Goal: Information Seeking & Learning: Learn about a topic

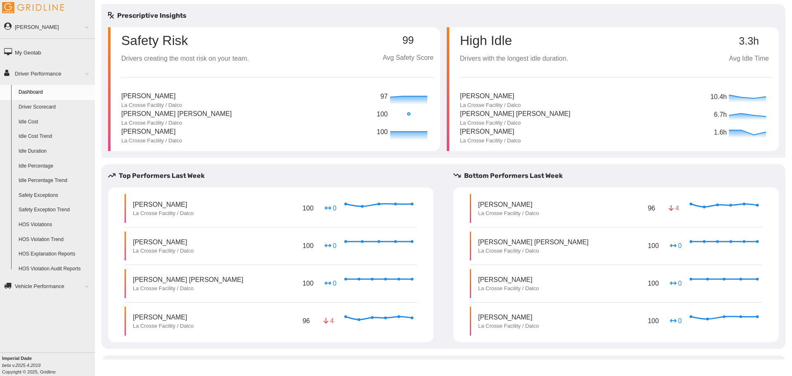
click at [46, 111] on link "Driver Scorecard" at bounding box center [55, 107] width 80 height 15
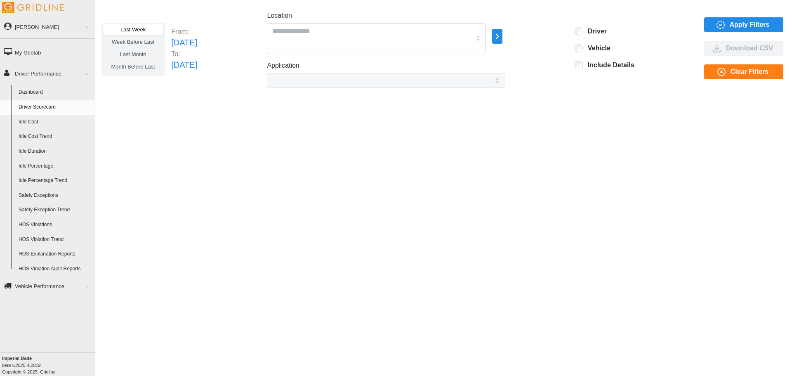
click at [752, 17] on div "Apply Filters Download CSV Clear Filters" at bounding box center [744, 49] width 81 height 64
click at [486, 38] on div at bounding box center [376, 38] width 219 height 31
click at [394, 68] on div "La Crosse Facility / Dalco" at bounding box center [403, 66] width 216 height 15
click at [736, 26] on span "Apply Filters" at bounding box center [750, 25] width 40 height 14
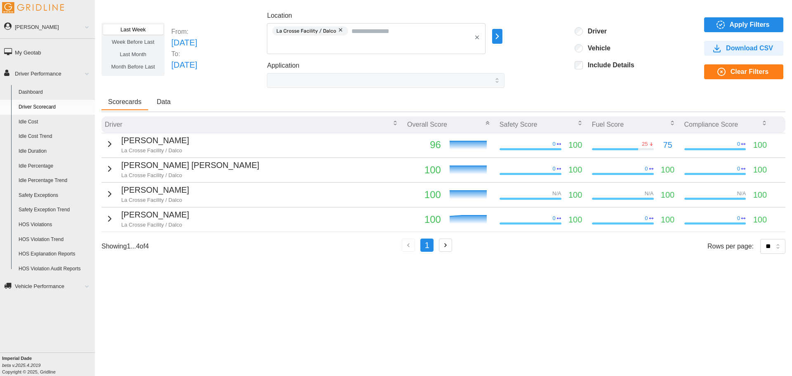
click at [108, 144] on icon "button" at bounding box center [110, 144] width 10 height 10
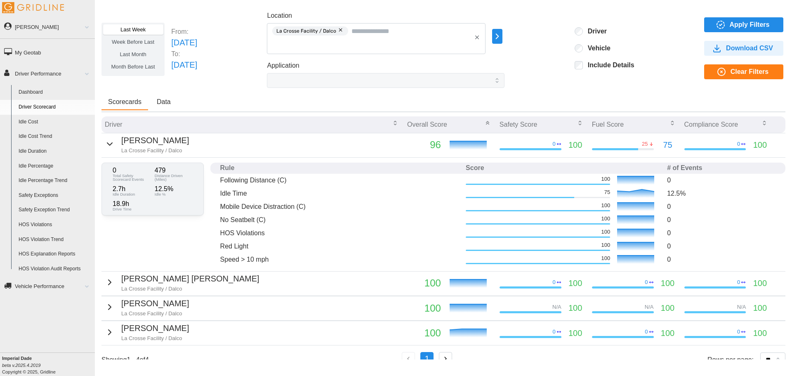
click at [106, 143] on icon "button" at bounding box center [110, 144] width 10 height 10
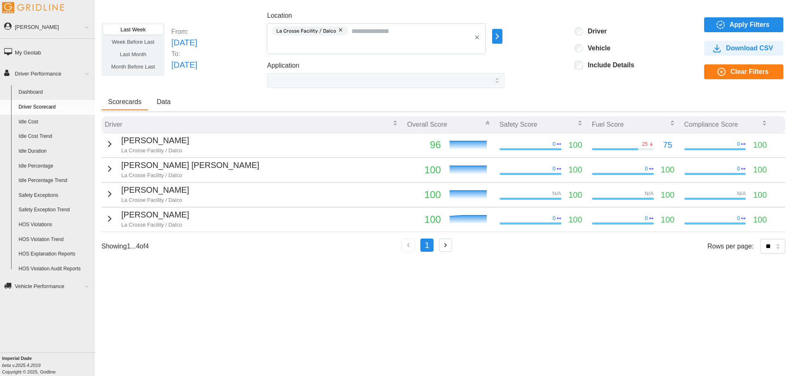
click at [110, 170] on icon "button" at bounding box center [110, 169] width 10 height 10
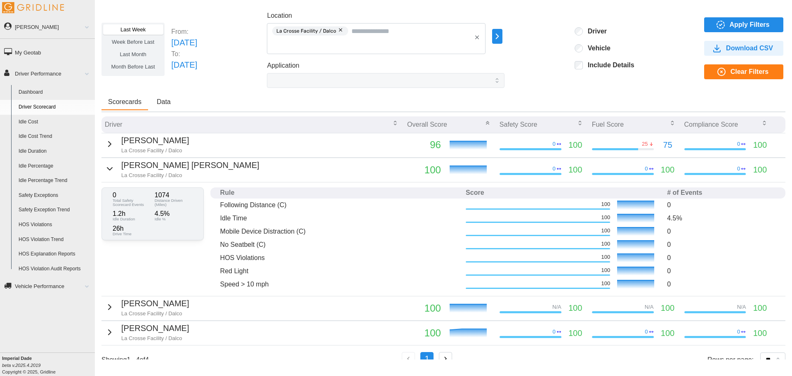
click at [109, 169] on icon "button" at bounding box center [110, 169] width 10 height 10
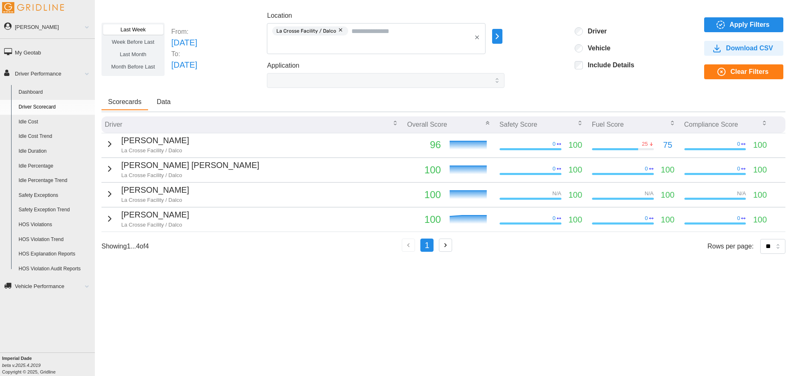
click at [108, 193] on icon "button" at bounding box center [109, 193] width 2 height 5
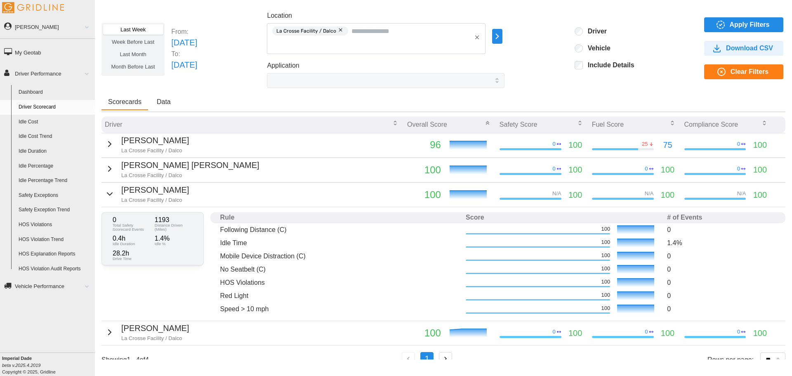
click at [107, 193] on icon "button" at bounding box center [109, 194] width 5 height 2
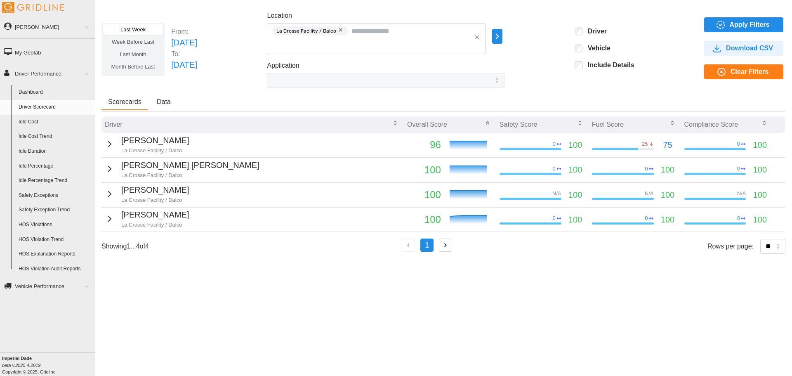
click at [109, 219] on icon "button" at bounding box center [110, 219] width 10 height 10
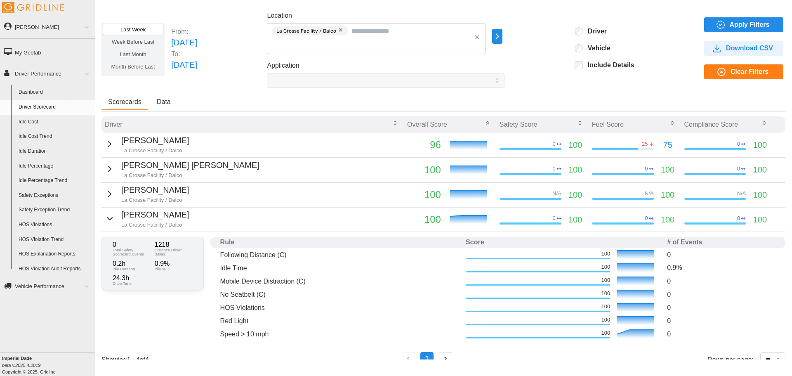
scroll to position [21, 0]
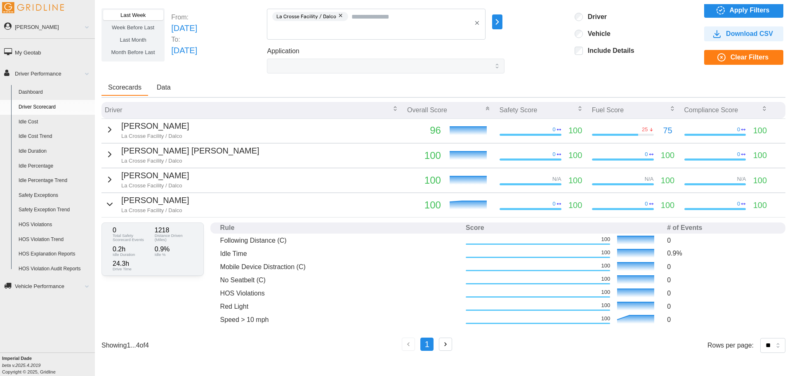
click at [113, 198] on div "Kevin Laufenberg La Crosse Facility / Dalco" at bounding box center [147, 204] width 84 height 20
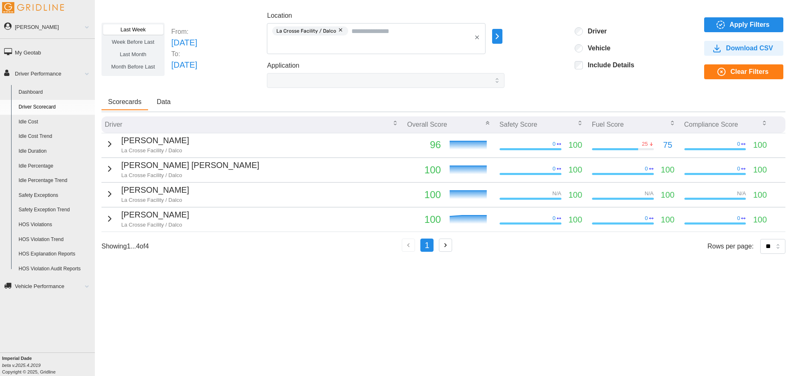
click at [169, 99] on span "Data" at bounding box center [164, 102] width 14 height 7
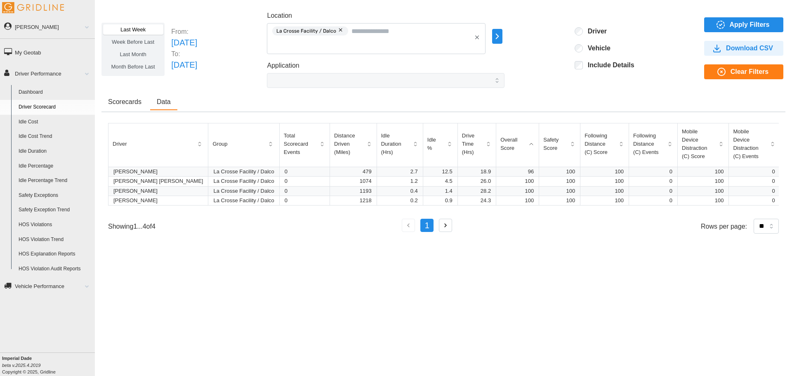
click at [138, 110] on button "Scorecards" at bounding box center [124, 102] width 47 height 16
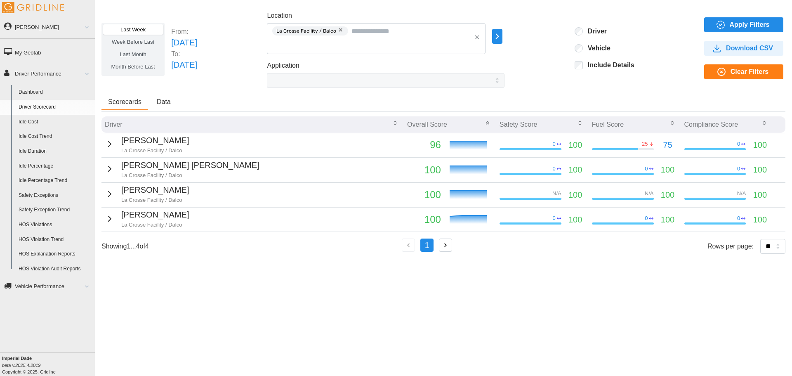
click at [172, 109] on button "Data" at bounding box center [163, 102] width 27 height 16
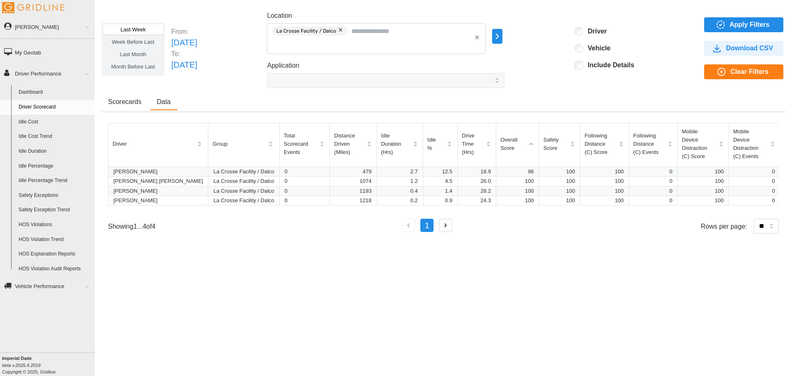
click at [139, 109] on button "Scorecards" at bounding box center [124, 102] width 47 height 16
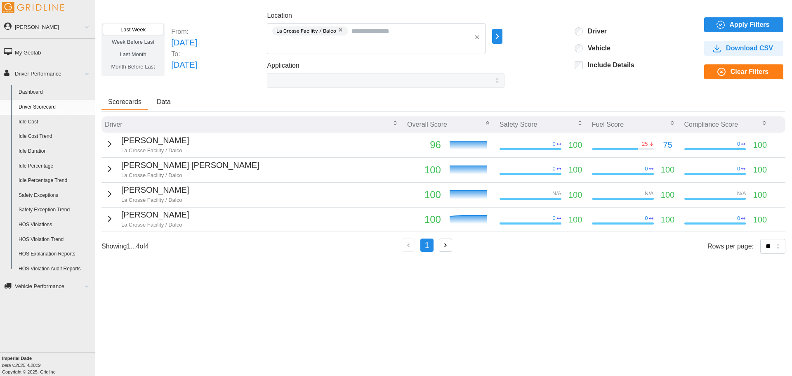
click at [144, 52] on span "Last Month" at bounding box center [133, 54] width 26 height 6
click at [733, 24] on span "Apply Filters" at bounding box center [750, 25] width 40 height 14
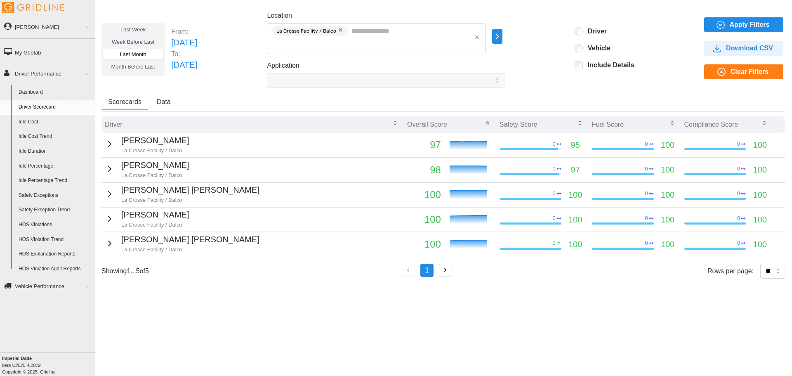
click at [110, 169] on icon "button" at bounding box center [110, 169] width 10 height 10
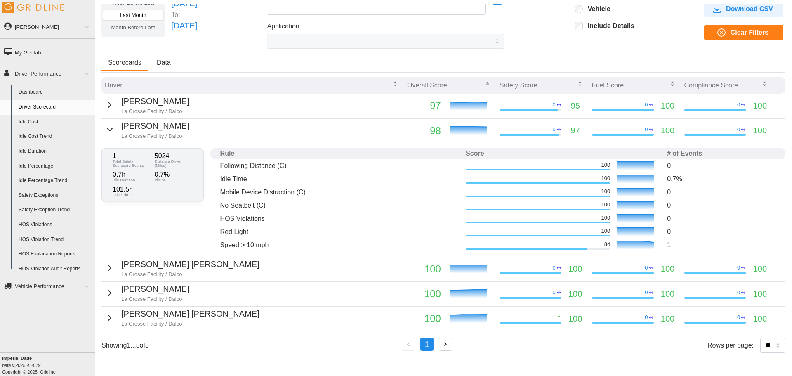
scroll to position [39, 0]
click at [57, 210] on link "Safety Exception Trend" at bounding box center [55, 210] width 80 height 15
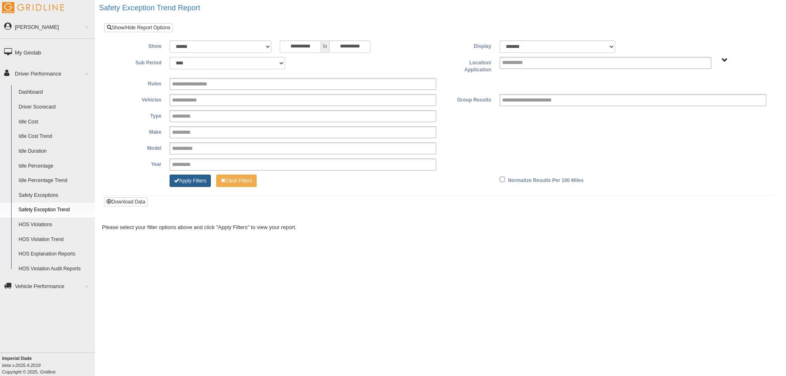
click at [202, 179] on button "Apply Filters" at bounding box center [190, 180] width 41 height 12
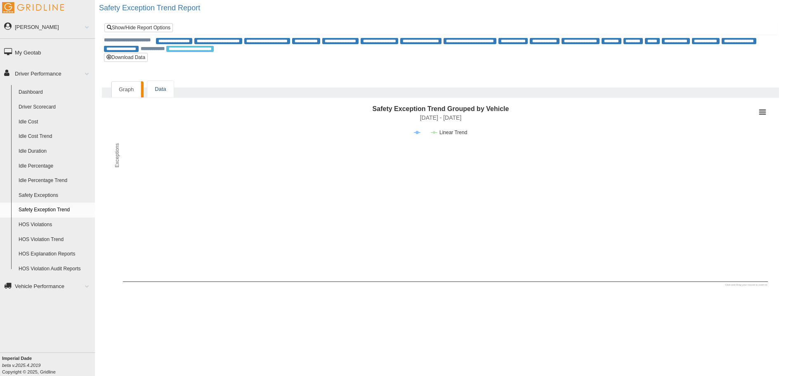
click at [165, 89] on link "Data" at bounding box center [160, 89] width 26 height 17
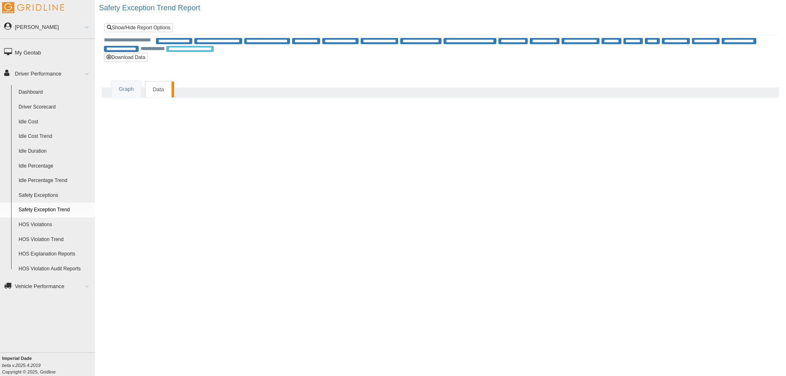
click at [43, 89] on link "Dashboard" at bounding box center [55, 92] width 80 height 15
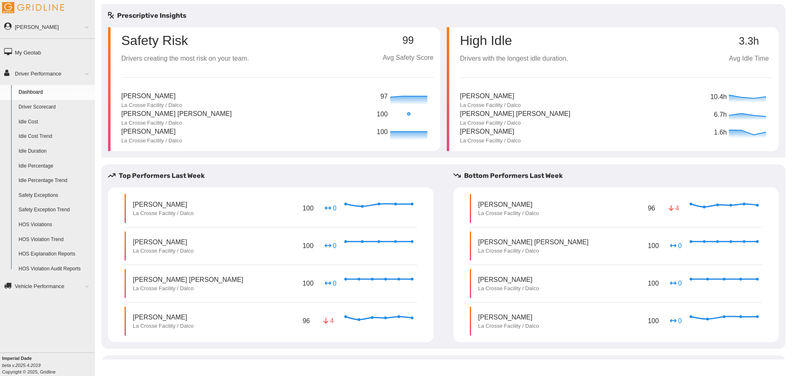
scroll to position [37, 0]
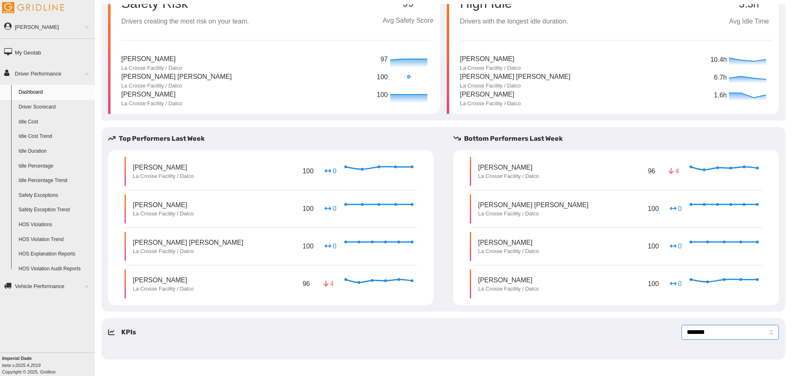
click at [681, 332] on select "**********" at bounding box center [729, 332] width 97 height 15
click at [43, 287] on link "Vehicle Performance" at bounding box center [47, 285] width 95 height 19
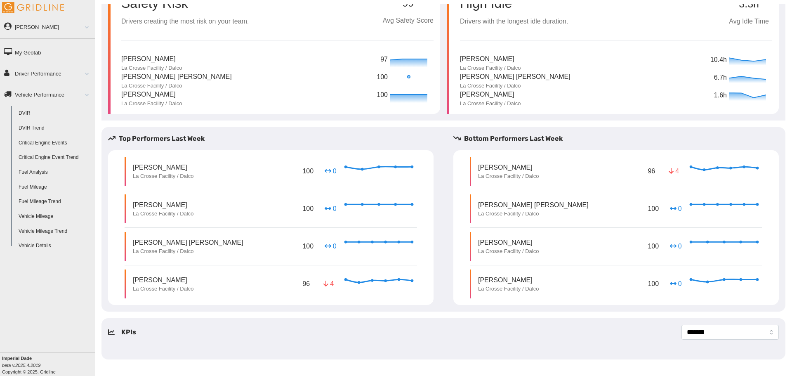
click at [38, 171] on link "Fuel Analysis" at bounding box center [55, 172] width 80 height 15
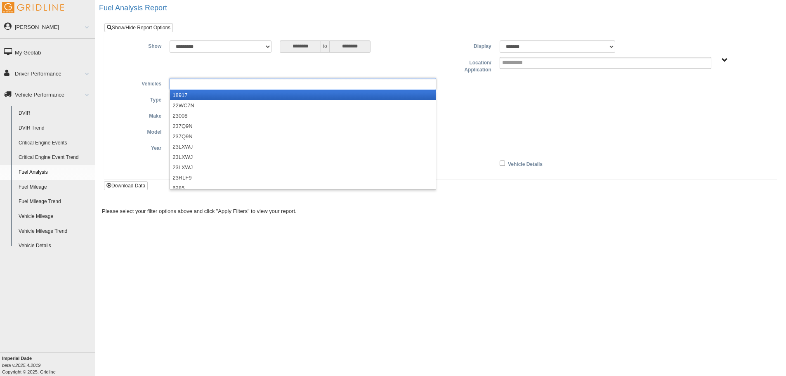
click at [217, 83] on ul at bounding box center [303, 84] width 266 height 12
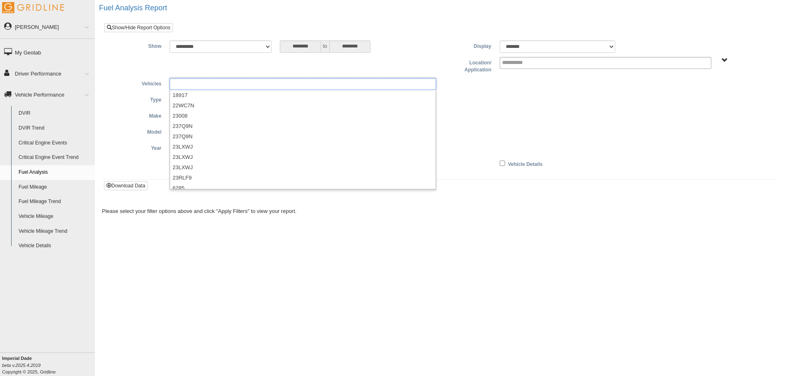
click at [545, 163] on div "Vehicle Details" at bounding box center [605, 163] width 220 height 10
type input "**********"
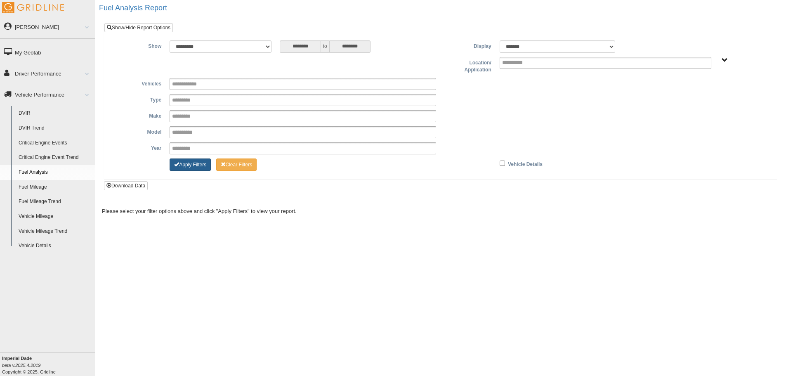
click at [200, 165] on button "Apply Filters" at bounding box center [190, 164] width 41 height 12
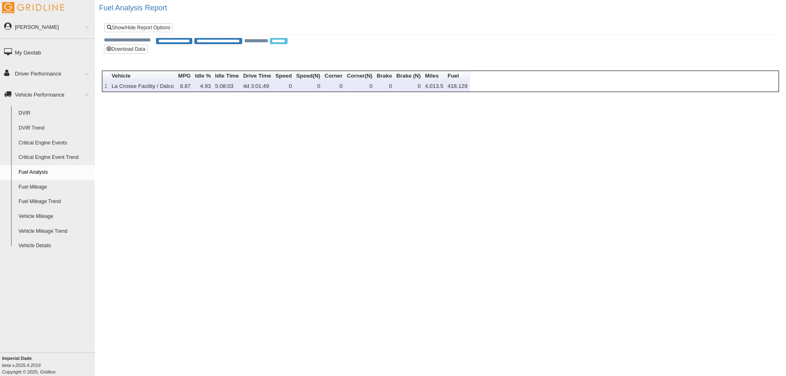
click at [141, 83] on td "La Crosse Facility / Dalco" at bounding box center [143, 86] width 66 height 10
click at [61, 75] on link "Driver Performance" at bounding box center [47, 73] width 95 height 19
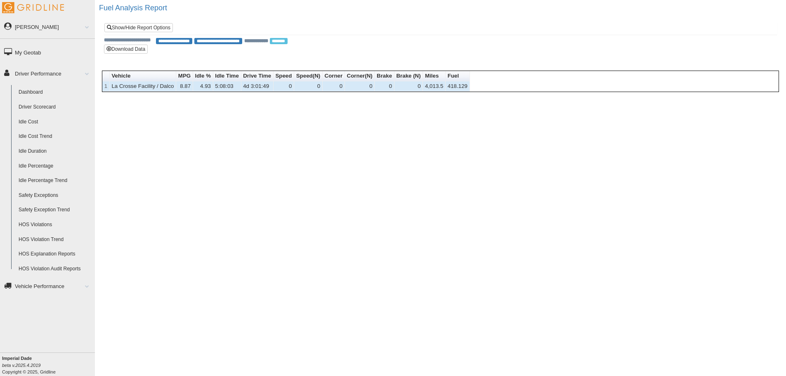
click at [51, 92] on link "Dashboard" at bounding box center [55, 92] width 80 height 15
